Goal: Communication & Community: Answer question/provide support

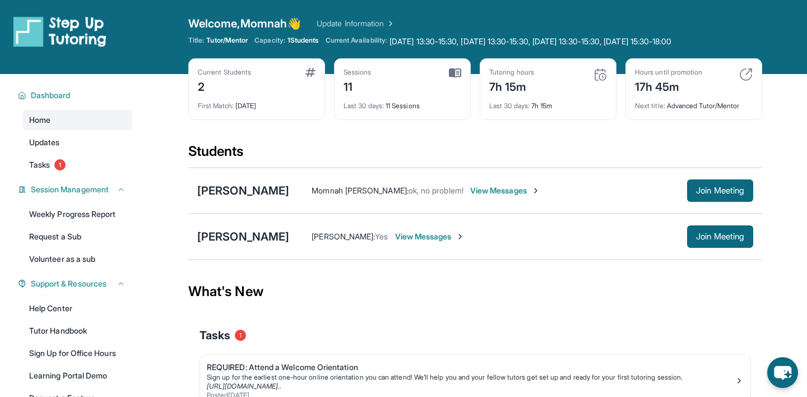
click at [470, 194] on span "View Messages" at bounding box center [505, 190] width 70 height 11
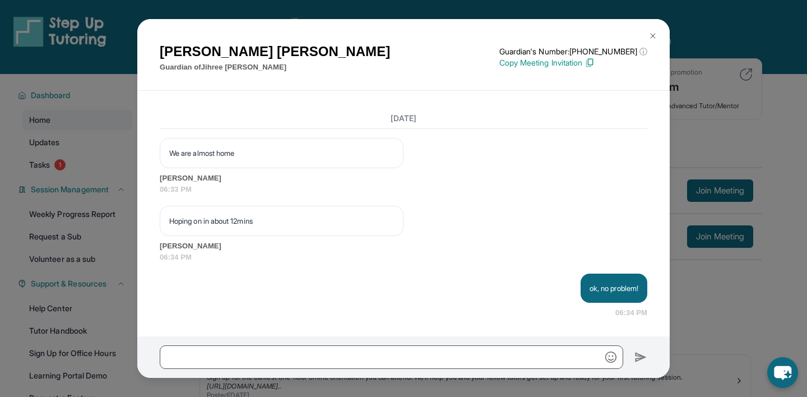
scroll to position [5431, 0]
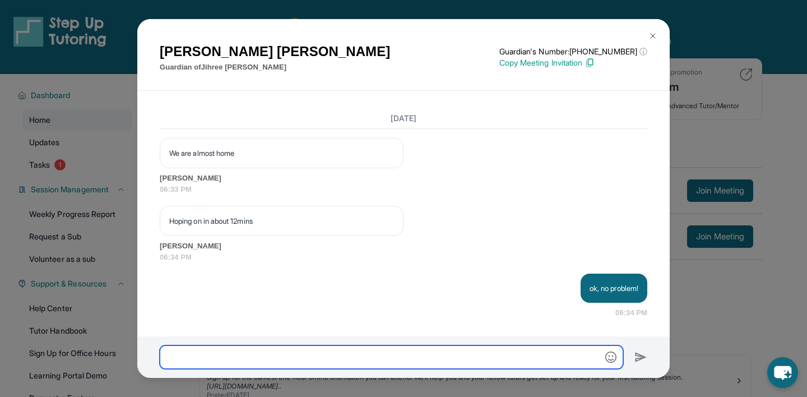
click at [398, 357] on input "text" at bounding box center [391, 357] width 463 height 24
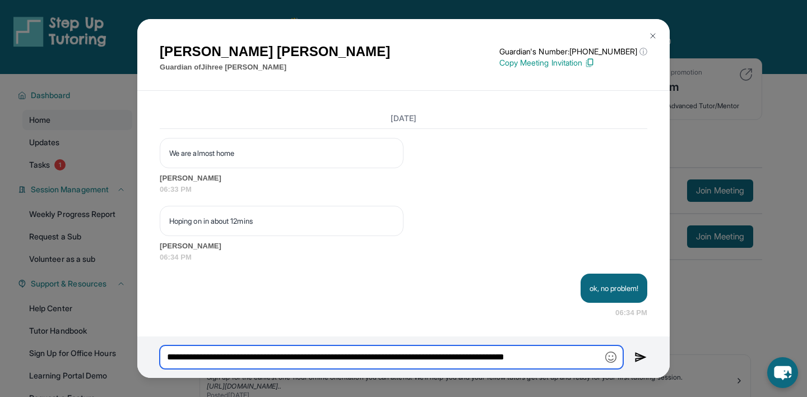
type input "**********"
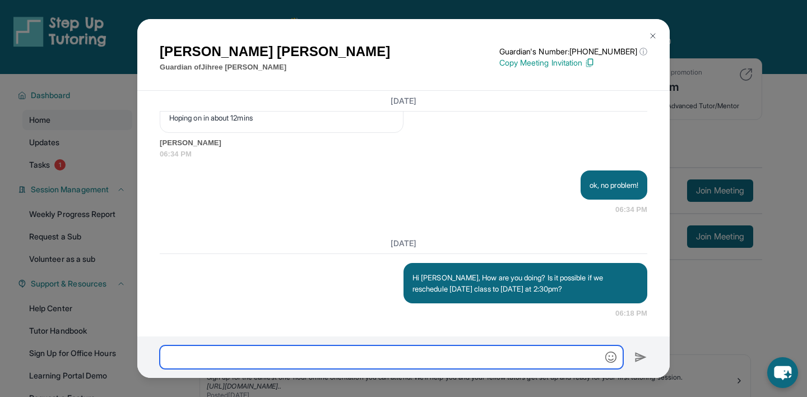
scroll to position [5534, 0]
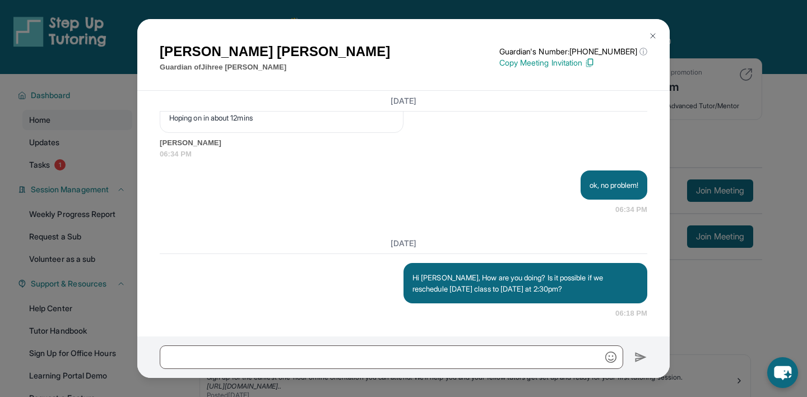
click at [653, 38] on img at bounding box center [652, 35] width 9 height 9
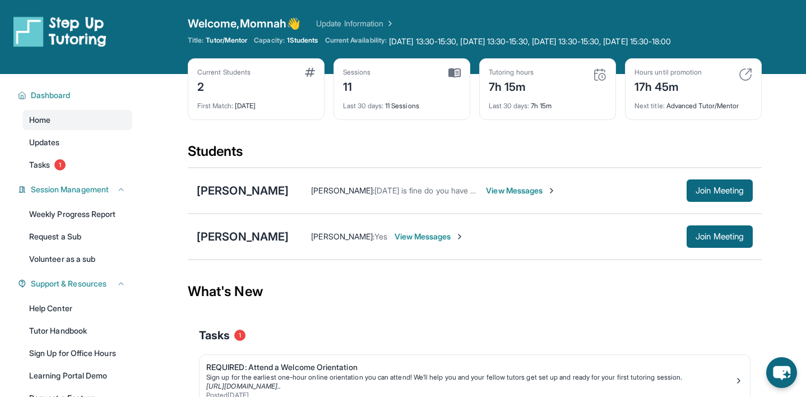
click at [486, 190] on span "View Messages" at bounding box center [521, 190] width 70 height 11
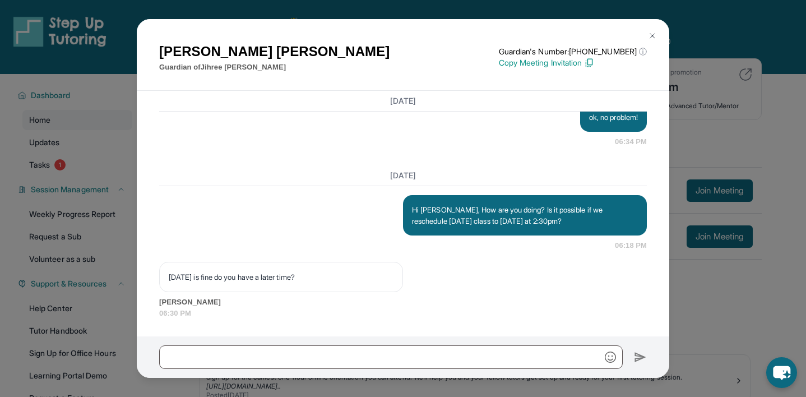
scroll to position [5602, 0]
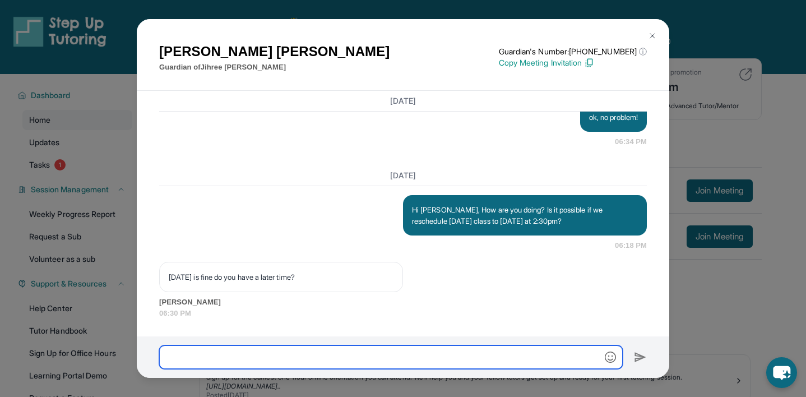
click at [355, 355] on input "text" at bounding box center [390, 357] width 463 height 24
click at [167, 358] on input "*******" at bounding box center [390, 357] width 463 height 24
click at [272, 353] on input "**********" at bounding box center [390, 357] width 463 height 24
drag, startPoint x: 227, startPoint y: 356, endPoint x: 281, endPoint y: 356, distance: 53.8
click at [281, 356] on input "**********" at bounding box center [390, 357] width 463 height 24
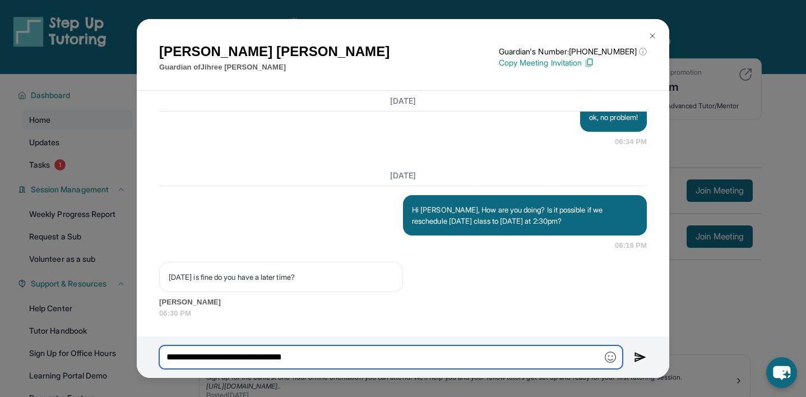
type input "**********"
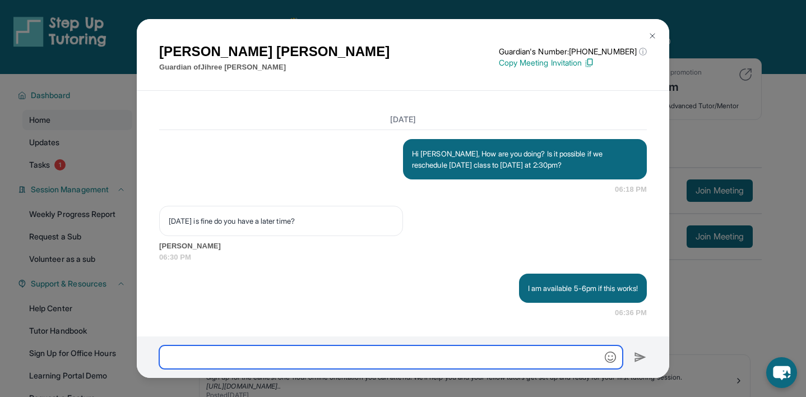
scroll to position [5658, 0]
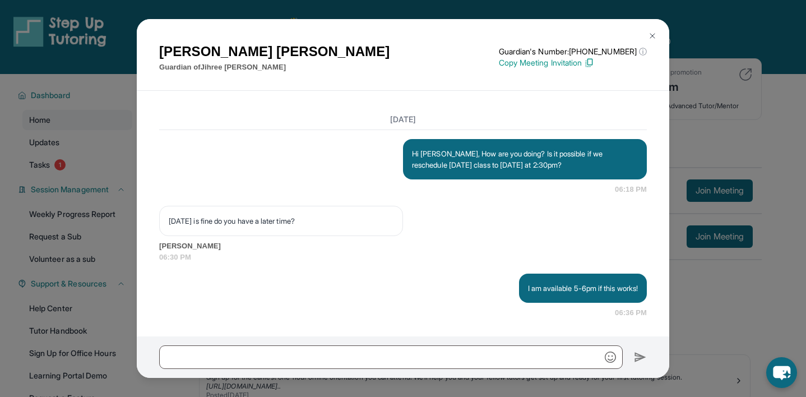
click at [652, 33] on img at bounding box center [652, 35] width 9 height 9
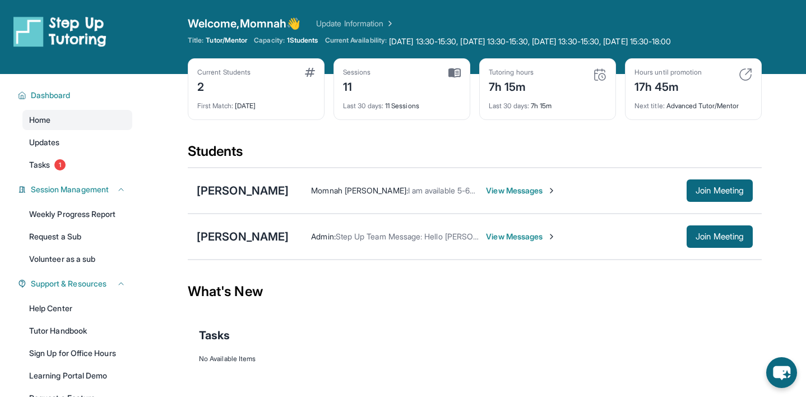
click at [486, 190] on span "View Messages" at bounding box center [521, 190] width 70 height 11
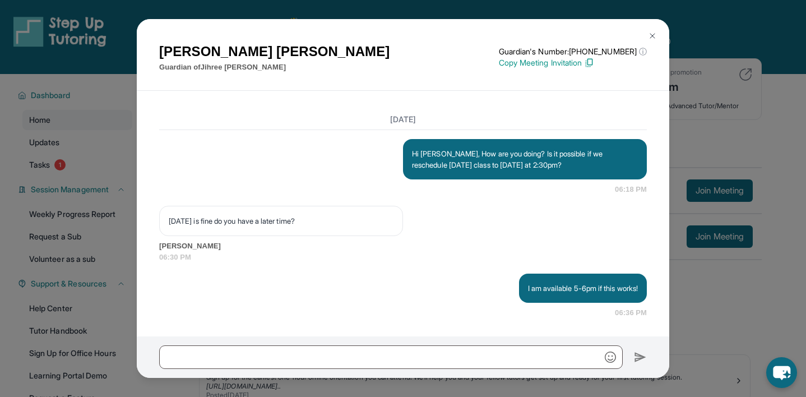
scroll to position [90, 0]
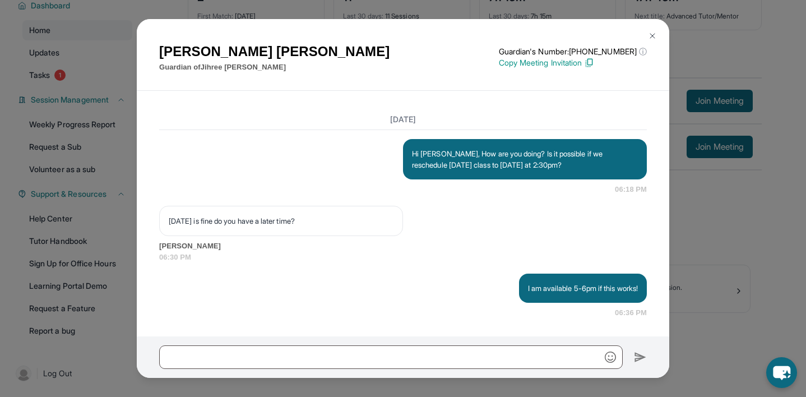
click at [653, 36] on img at bounding box center [652, 35] width 9 height 9
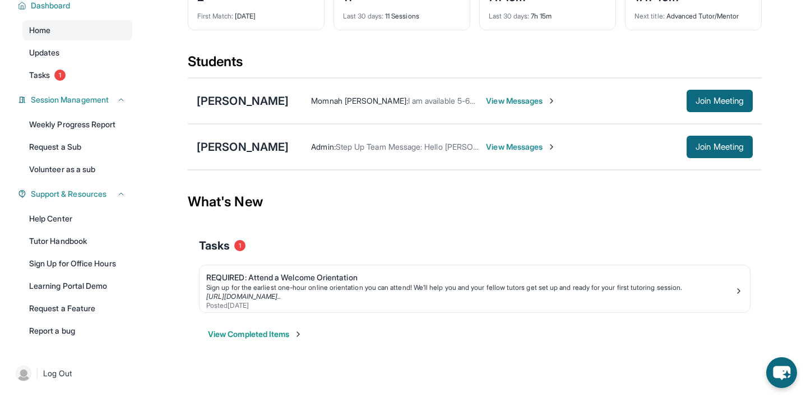
scroll to position [0, 0]
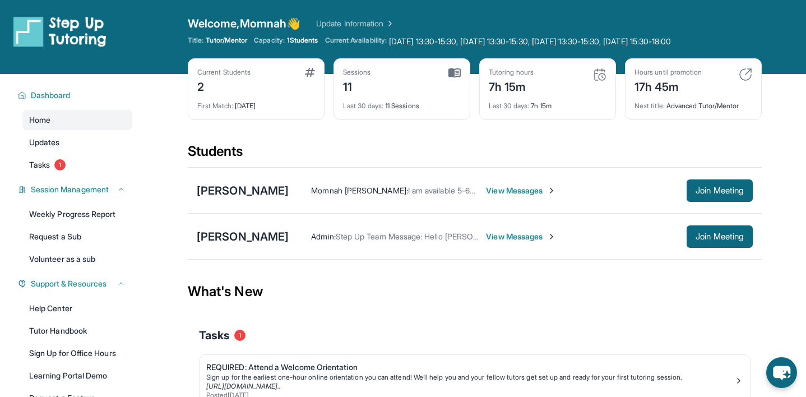
click at [489, 237] on span "View Messages" at bounding box center [521, 236] width 70 height 11
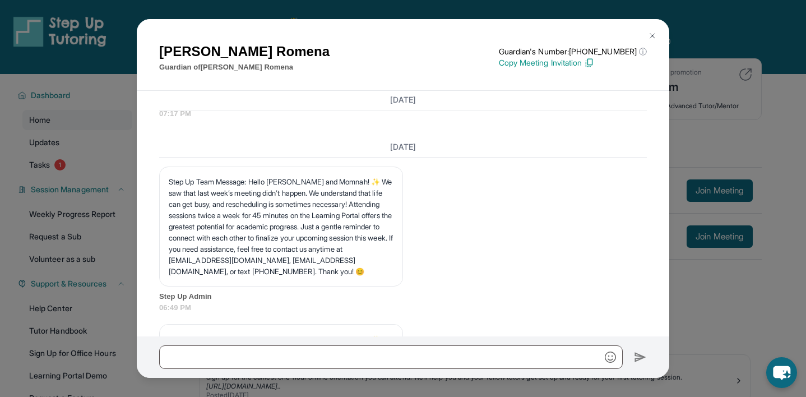
scroll to position [5809, 0]
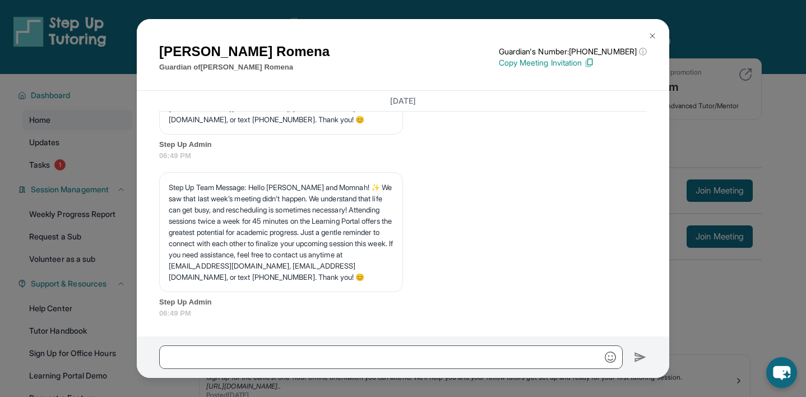
scroll to position [6163, 0]
click at [229, 193] on p "Step Up Team Message: Hello [PERSON_NAME] and Momnah! ✨ We saw that last week’s…" at bounding box center [281, 232] width 225 height 101
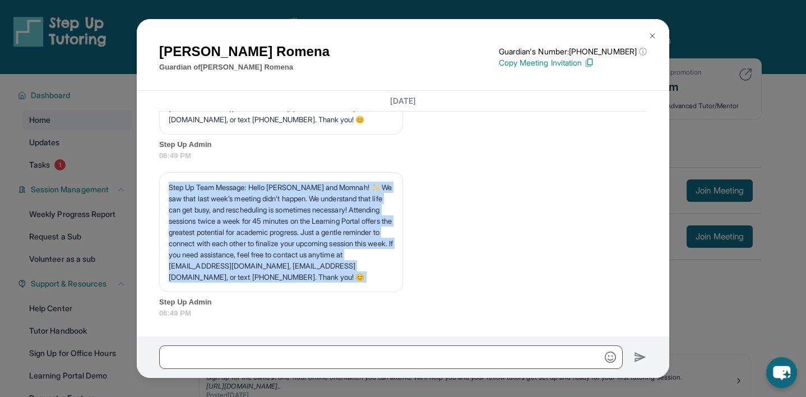
click at [229, 193] on p "Step Up Team Message: Hello [PERSON_NAME] and Momnah! ✨ We saw that last week’s…" at bounding box center [281, 232] width 225 height 101
click at [235, 208] on p "Step Up Team Message: Hello [PERSON_NAME] and Momnah! ✨ We saw that last week’s…" at bounding box center [281, 232] width 225 height 101
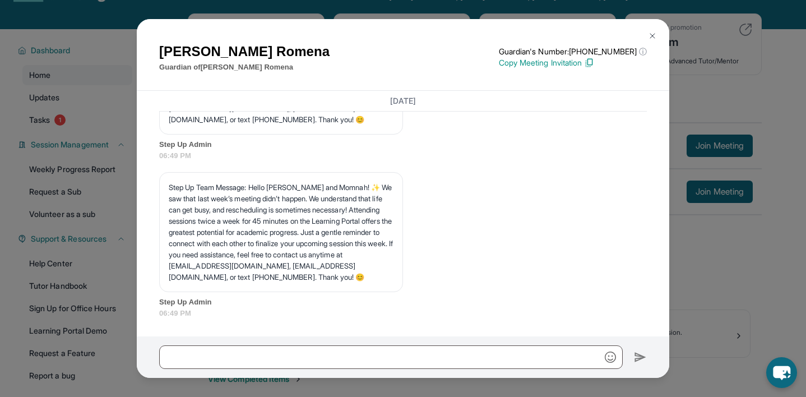
scroll to position [47, 0]
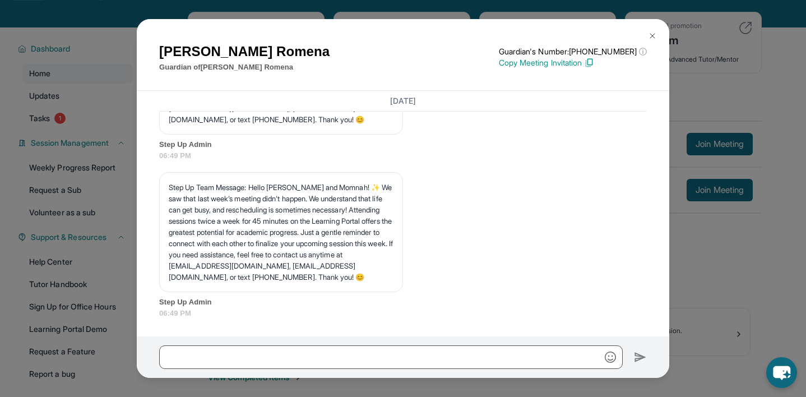
click at [648, 35] on img at bounding box center [652, 35] width 9 height 9
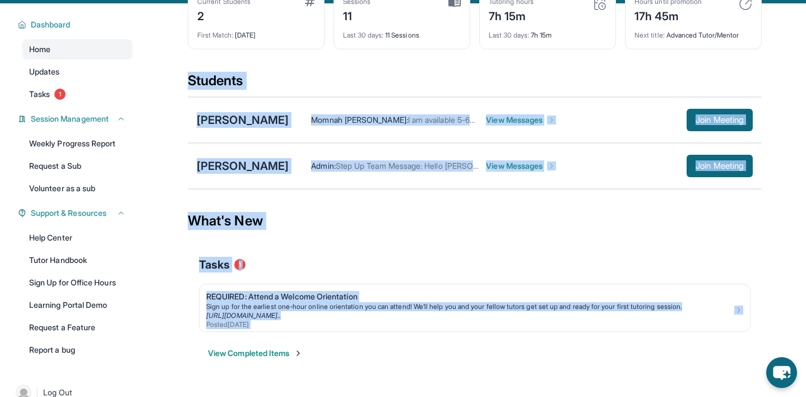
scroll to position [90, 0]
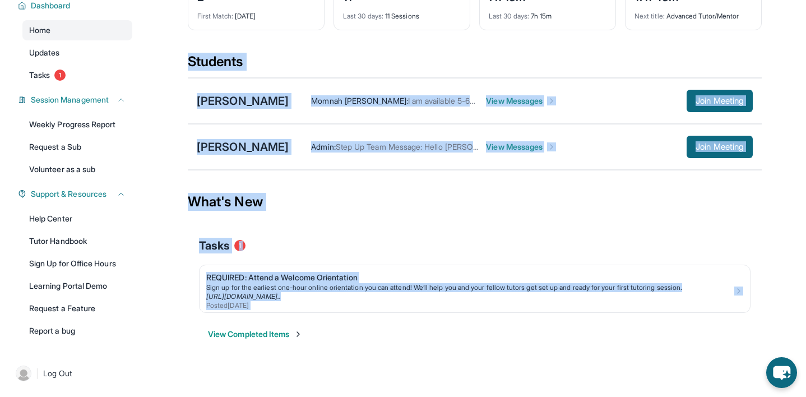
drag, startPoint x: 185, startPoint y: 97, endPoint x: 456, endPoint y: 353, distance: 372.7
click at [456, 353] on main "Current Students 2 First Match : [DATE] Sessions 11 Last 30 days : 11 Sessions …" at bounding box center [474, 175] width 662 height 382
click at [456, 353] on main "Current Students 2 First Match : [DATE] Sessions 11 Last 30 days : 11 Sessions …" at bounding box center [475, 175] width 574 height 382
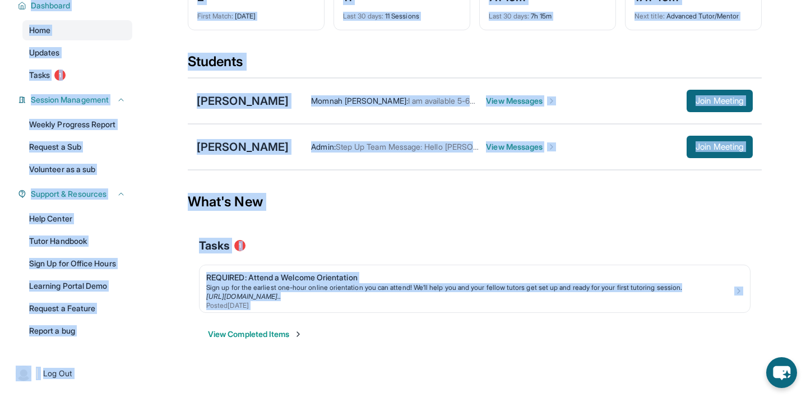
scroll to position [0, 0]
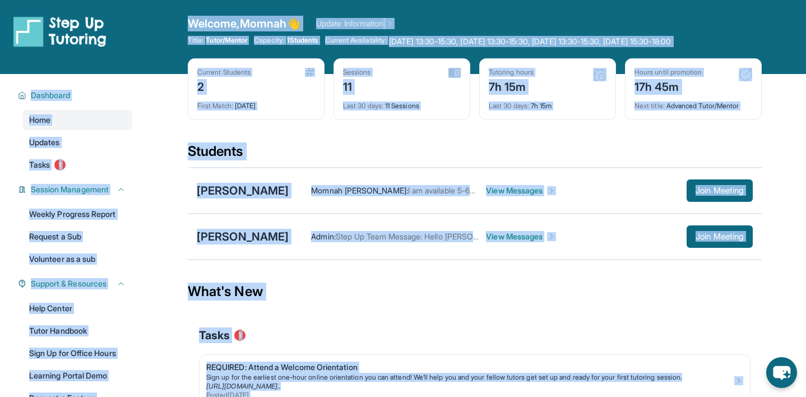
drag, startPoint x: 456, startPoint y: 353, endPoint x: 194, endPoint y: 17, distance: 426.0
click at [194, 17] on div "Open sidebar Welcome, Momnah 👋 Update Information Title: Tutor/Mentor Capacity:…" at bounding box center [403, 228] width 806 height 456
click at [194, 17] on span "Welcome, Momnah 👋" at bounding box center [244, 24] width 113 height 16
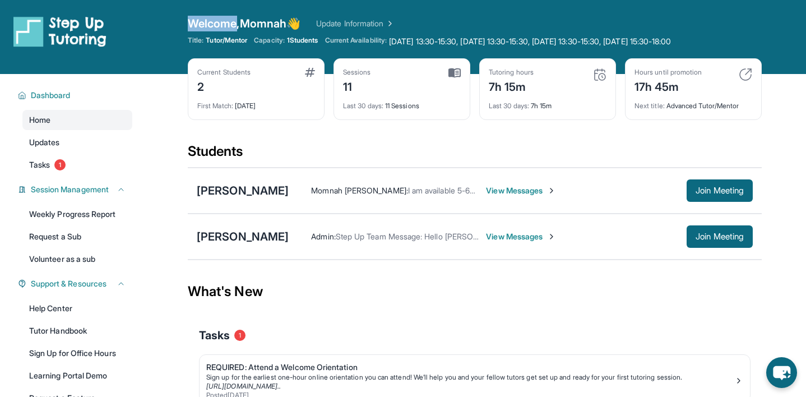
click at [194, 17] on span "Welcome, Momnah 👋" at bounding box center [244, 24] width 113 height 16
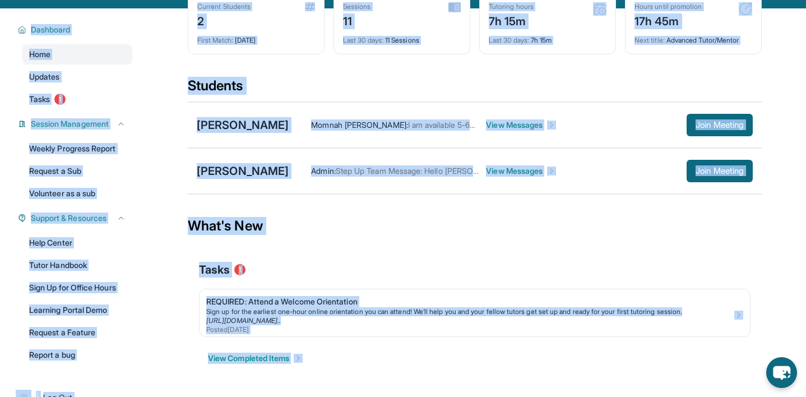
scroll to position [90, 0]
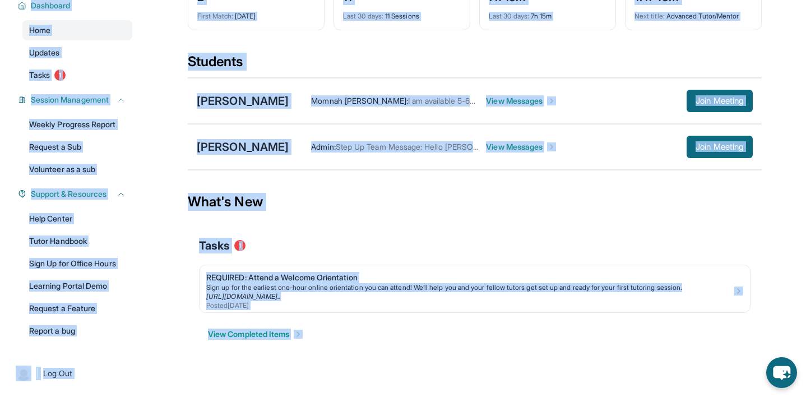
drag, startPoint x: 194, startPoint y: 17, endPoint x: 484, endPoint y: 355, distance: 445.6
click at [484, 355] on div "Open sidebar Welcome, Momnah 👋 Update Information Title: Tutor/Mentor Capacity:…" at bounding box center [403, 138] width 806 height 456
click at [484, 355] on main "Current Students 2 First Match : [DATE] Sessions 11 Last 30 days : 11 Sessions …" at bounding box center [475, 175] width 574 height 382
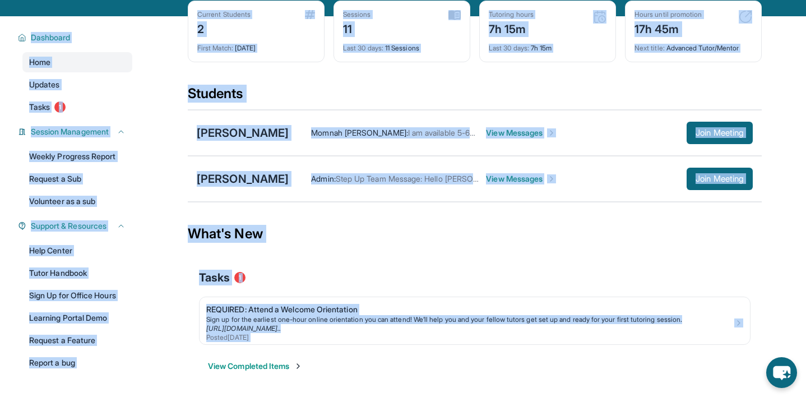
scroll to position [0, 0]
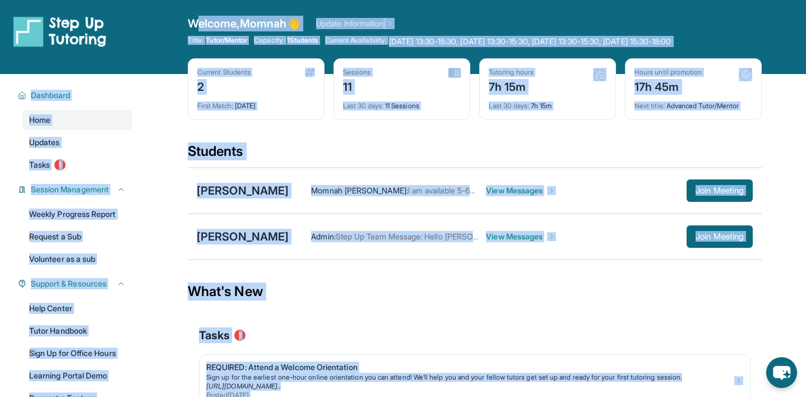
drag, startPoint x: 484, startPoint y: 355, endPoint x: 198, endPoint y: 21, distance: 439.3
click at [198, 21] on div "Open sidebar Welcome, Momnah 👋 Update Information Title: Tutor/Mentor Capacity:…" at bounding box center [403, 228] width 806 height 456
click at [198, 21] on span "Welcome, Momnah 👋" at bounding box center [244, 24] width 113 height 16
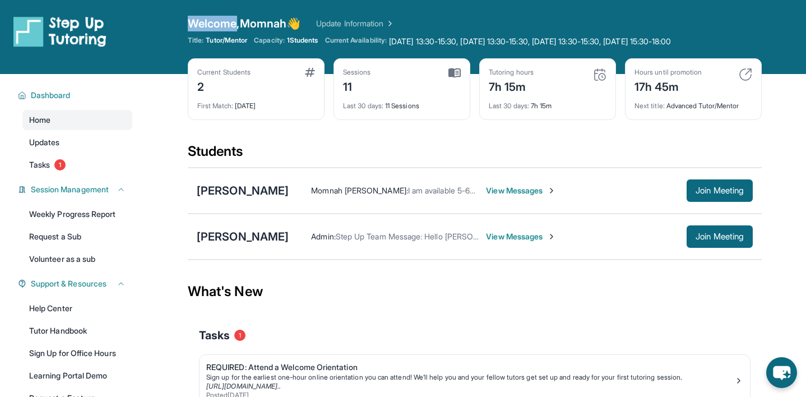
click at [198, 21] on span "Welcome, Momnah 👋" at bounding box center [244, 24] width 113 height 16
drag, startPoint x: 180, startPoint y: 141, endPoint x: 339, endPoint y: 303, distance: 226.7
click at [341, 315] on main "Current Students 2 First Match : [DATE] Sessions 11 Last 30 days : 11 Sessions …" at bounding box center [474, 265] width 662 height 382
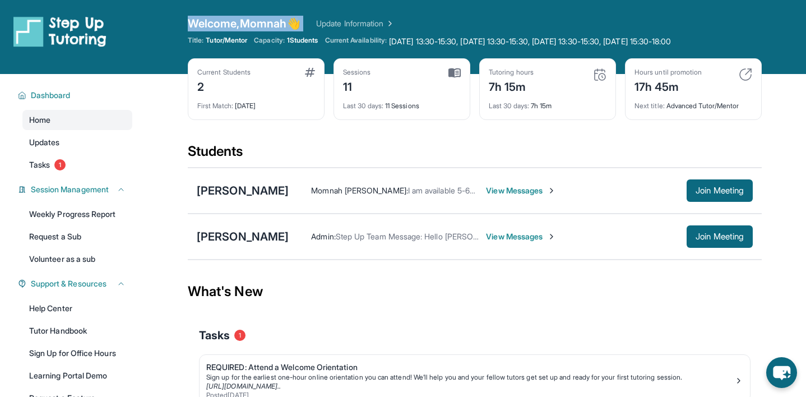
click at [339, 303] on div "What's New" at bounding box center [475, 291] width 574 height 49
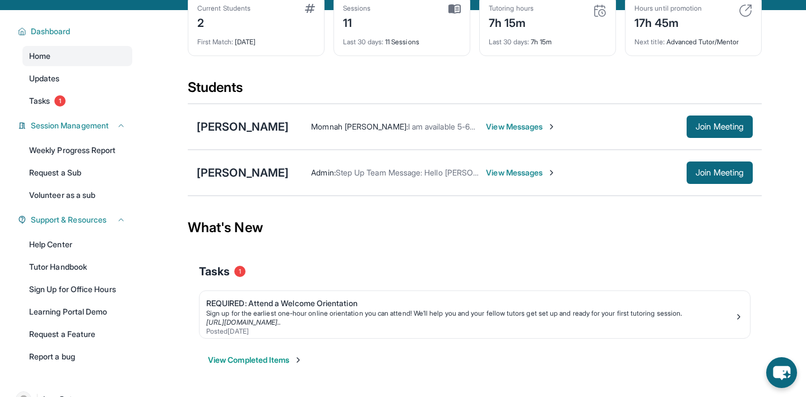
scroll to position [90, 0]
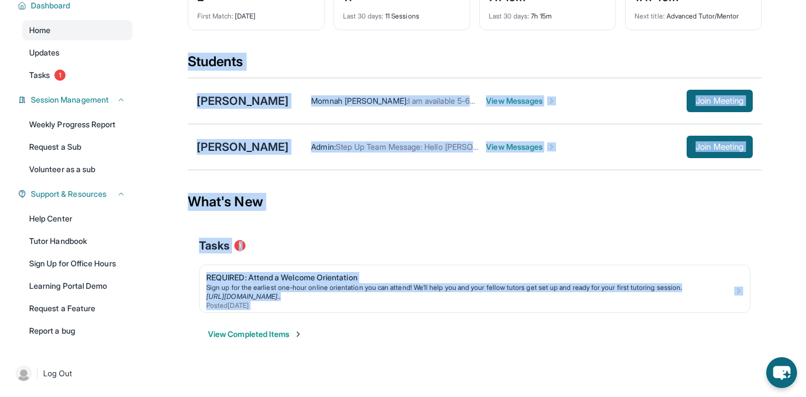
drag, startPoint x: 188, startPoint y: 61, endPoint x: 375, endPoint y: 416, distance: 401.3
click at [375, 367] on html "Open sidebar Welcome, Momnah 👋 Update Information Title: Tutor/Mentor Capacity:…" at bounding box center [403, 138] width 806 height 456
click at [344, 333] on div "View Completed Items" at bounding box center [474, 334] width 551 height 34
drag, startPoint x: 344, startPoint y: 333, endPoint x: 190, endPoint y: 58, distance: 315.6
click at [190, 58] on main "Current Students 2 First Match : [DATE] Sessions 11 Last 30 days : 11 Sessions …" at bounding box center [475, 175] width 574 height 382
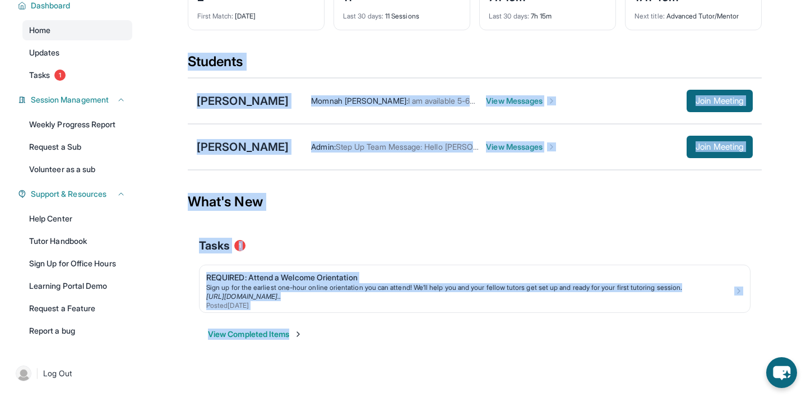
click at [190, 58] on div "Students" at bounding box center [475, 65] width 574 height 25
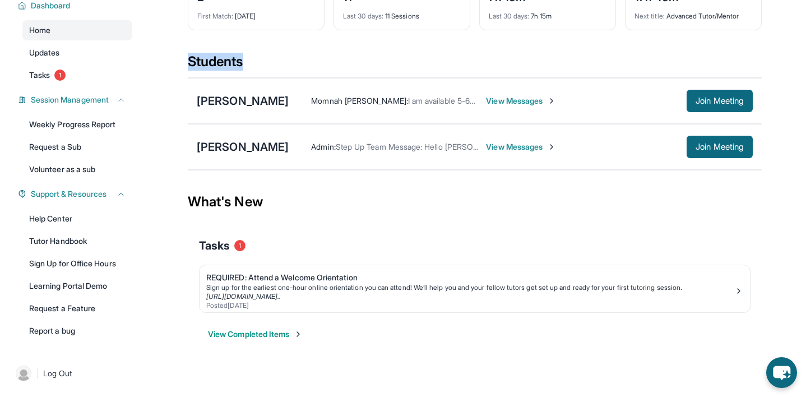
click at [190, 58] on div "Students" at bounding box center [475, 65] width 574 height 25
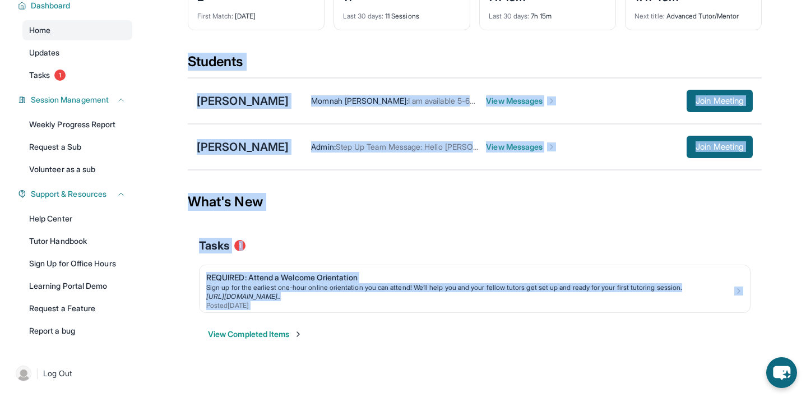
drag, startPoint x: 190, startPoint y: 58, endPoint x: 409, endPoint y: 316, distance: 338.4
click at [409, 316] on main "Current Students 2 First Match : [DATE] Sessions 11 Last 30 days : 11 Sessions …" at bounding box center [475, 175] width 574 height 382
click at [338, 223] on div "What's New" at bounding box center [475, 201] width 574 height 49
drag, startPoint x: 187, startPoint y: 49, endPoint x: 344, endPoint y: 325, distance: 317.7
click at [344, 325] on main "Current Students 2 First Match : [DATE] Sessions 11 Last 30 days : 11 Sessions …" at bounding box center [475, 175] width 574 height 382
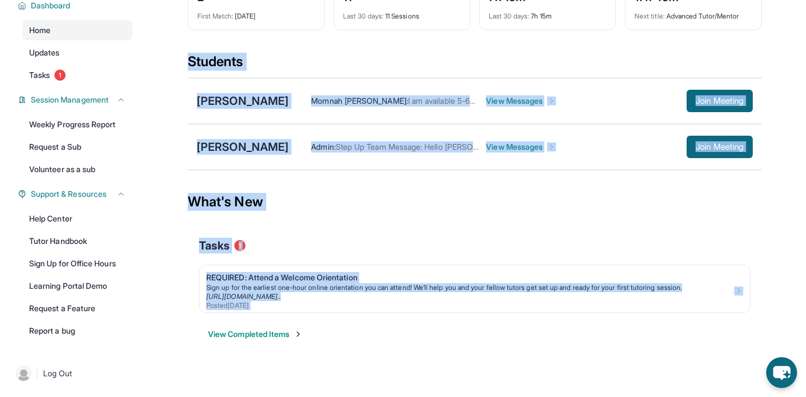
click at [344, 322] on div "View Completed Items" at bounding box center [474, 334] width 551 height 34
drag, startPoint x: 327, startPoint y: 342, endPoint x: 225, endPoint y: 70, distance: 290.1
click at [225, 70] on main "Current Students 2 First Match : [DATE] Sessions 11 Last 30 days : 11 Sessions …" at bounding box center [475, 175] width 574 height 382
click at [225, 70] on div "Students" at bounding box center [475, 65] width 574 height 25
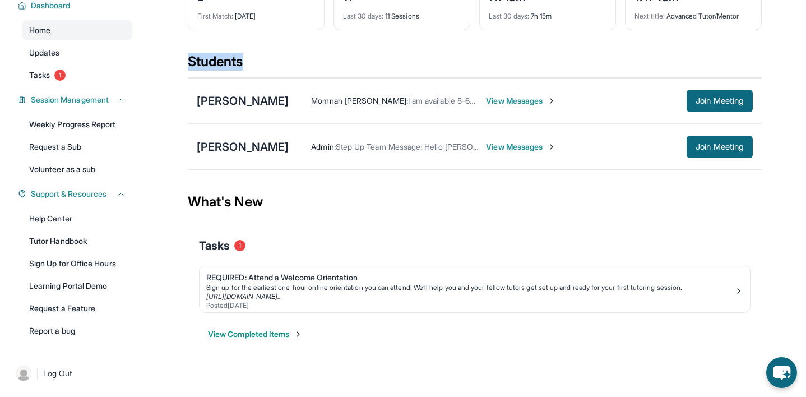
click at [225, 70] on div "Students" at bounding box center [475, 65] width 574 height 25
